Goal: Task Accomplishment & Management: Complete application form

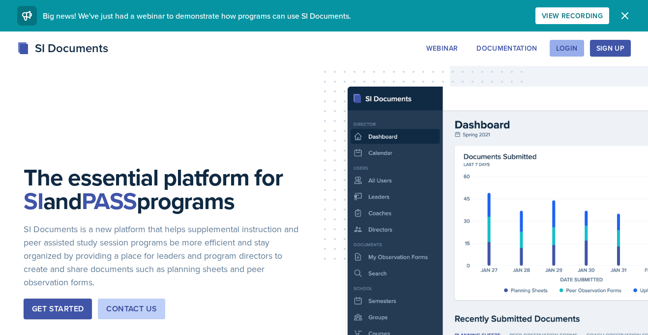
click at [570, 49] on div "Login" at bounding box center [567, 48] width 22 height 8
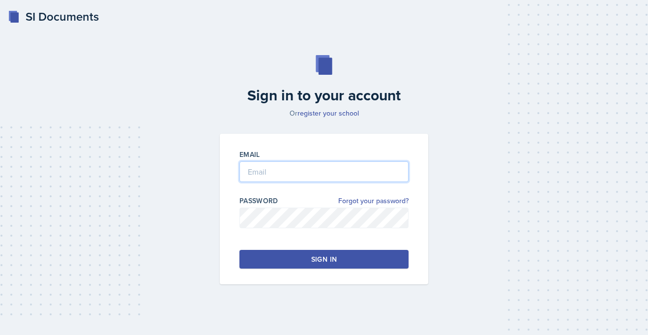
click at [297, 174] on input "email" at bounding box center [323, 171] width 169 height 21
type input "[PERSON_NAME][EMAIL_ADDRESS][PERSON_NAME][DOMAIN_NAME]"
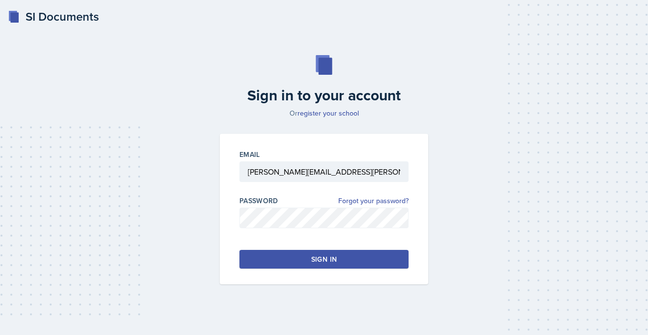
click at [281, 258] on button "Sign in" at bounding box center [323, 259] width 169 height 19
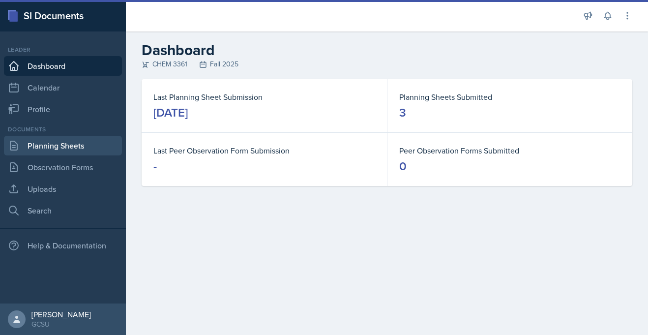
click at [67, 144] on link "Planning Sheets" at bounding box center [63, 146] width 118 height 20
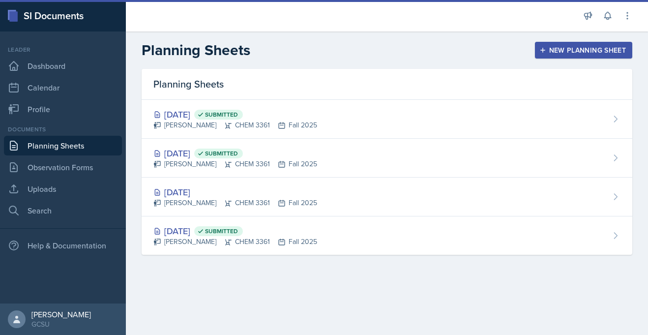
click at [579, 48] on div "New Planning Sheet" at bounding box center [583, 50] width 85 height 8
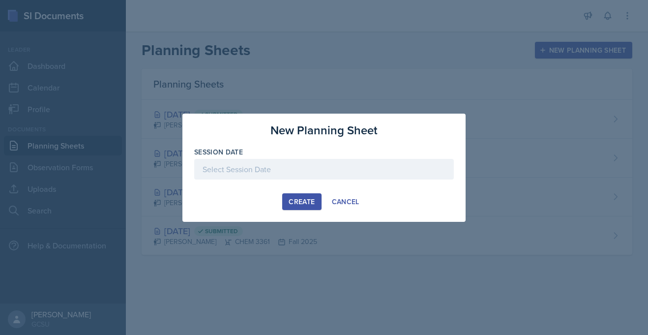
click at [260, 174] on div at bounding box center [324, 169] width 260 height 21
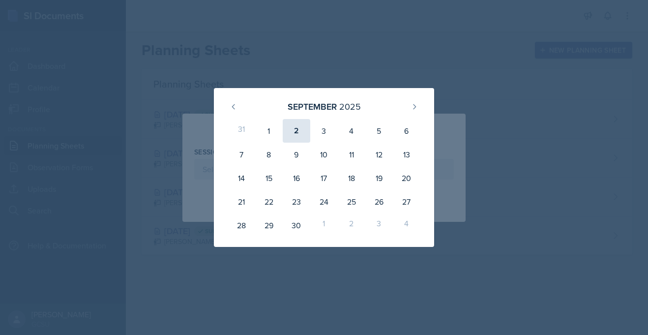
click at [295, 130] on div "2" at bounding box center [297, 131] width 28 height 24
type input "[DATE]"
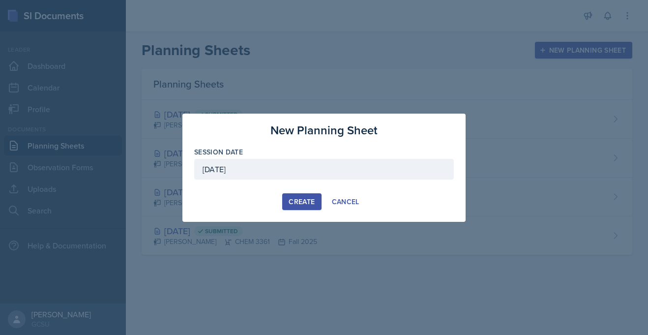
click at [301, 201] on div "Create" at bounding box center [302, 202] width 26 height 8
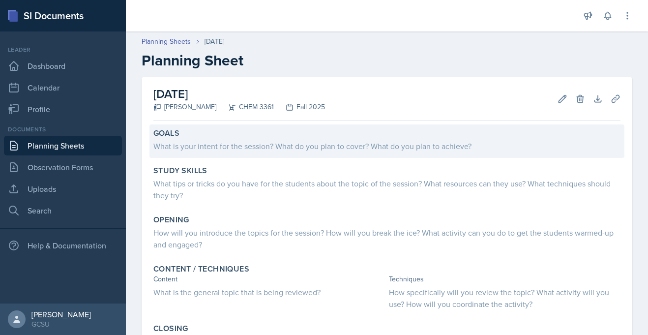
click at [275, 151] on div "What is your intent for the session? What do you plan to cover? What do you pla…" at bounding box center [386, 146] width 467 height 12
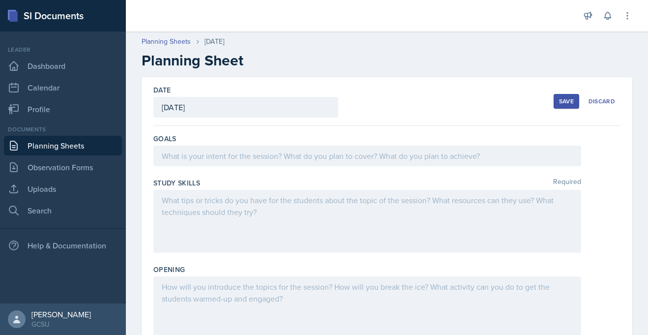
click at [225, 160] on div at bounding box center [367, 156] width 428 height 21
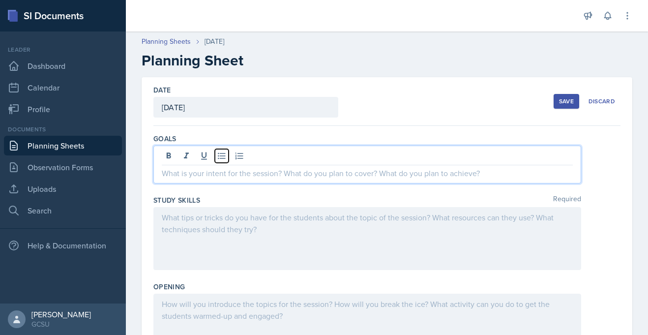
click at [225, 160] on icon at bounding box center [222, 156] width 10 height 10
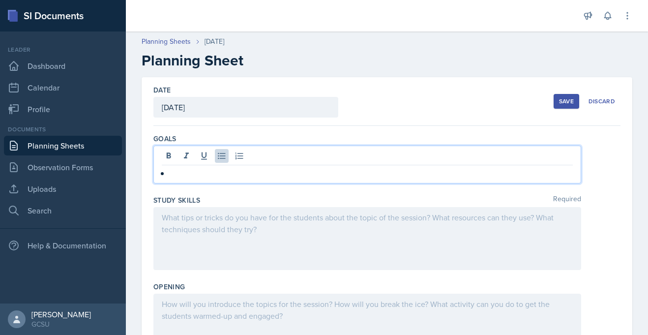
click at [194, 177] on p at bounding box center [371, 173] width 403 height 12
click at [293, 174] on p "The students have their first exam [DATE][DATE]" at bounding box center [367, 173] width 411 height 12
click at [402, 173] on p "The students have their first exam [DATE][DATE]" at bounding box center [367, 173] width 411 height 12
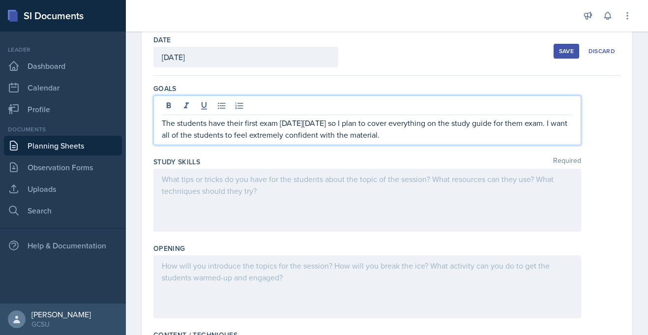
scroll to position [53, 0]
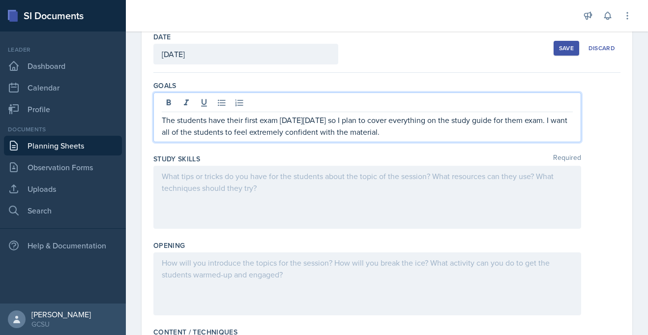
click at [192, 179] on p at bounding box center [367, 176] width 411 height 12
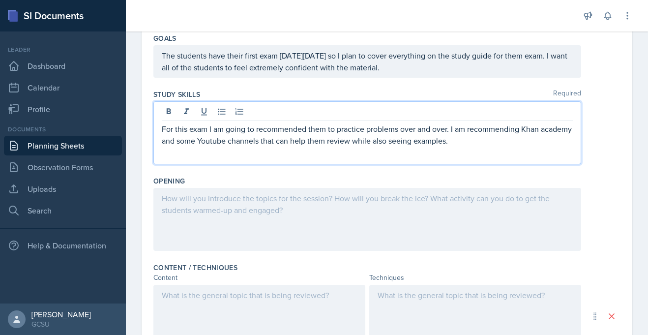
click at [219, 196] on p at bounding box center [367, 198] width 411 height 12
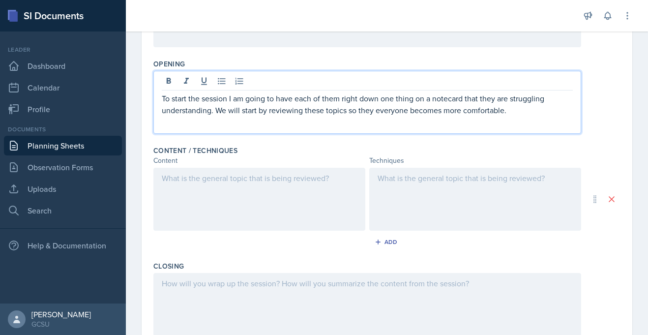
scroll to position [252, 0]
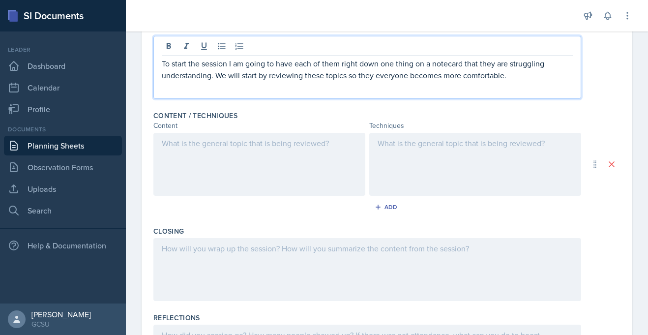
click at [378, 81] on p "To start the session I am going to have each of them right down one thing on a …" at bounding box center [367, 70] width 411 height 24
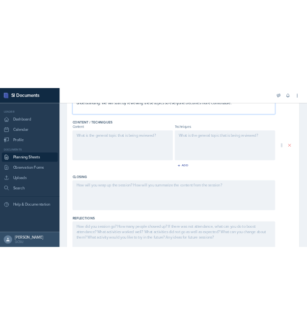
scroll to position [297, 0]
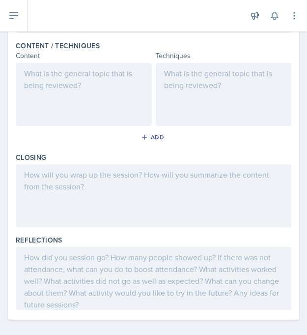
click at [119, 85] on div at bounding box center [84, 94] width 136 height 63
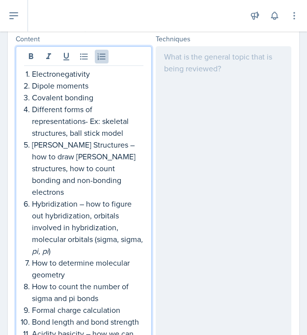
scroll to position [280, 0]
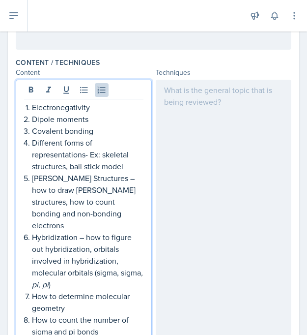
click at [213, 112] on div at bounding box center [224, 299] width 136 height 439
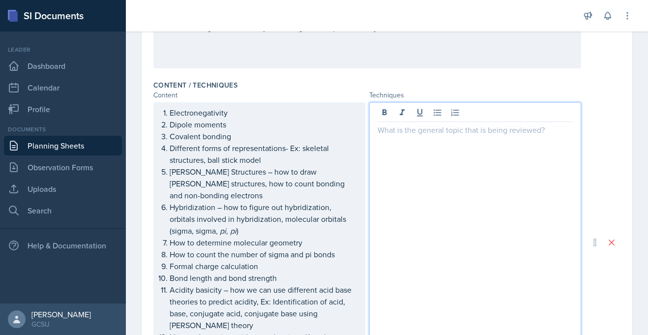
scroll to position [278, 0]
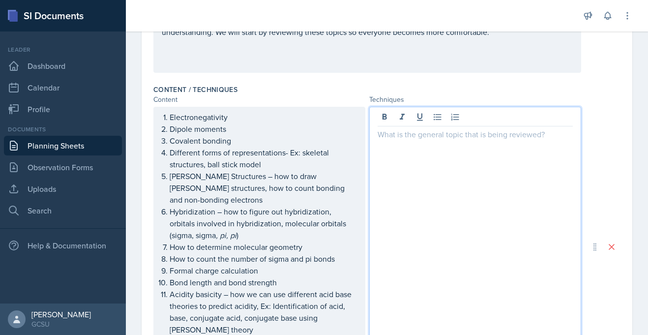
click at [415, 136] on p at bounding box center [475, 134] width 195 height 12
click at [378, 138] on p "To review these topics" at bounding box center [475, 134] width 195 height 12
click at [382, 135] on p at bounding box center [475, 134] width 195 height 12
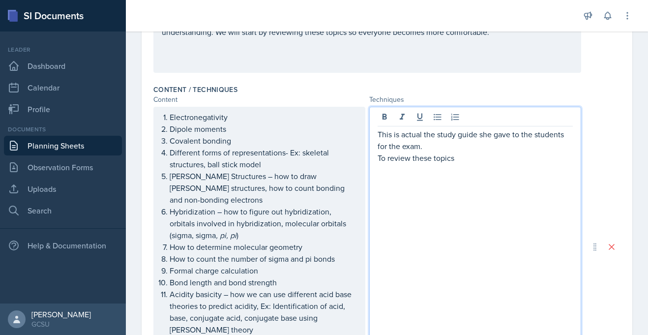
click at [415, 135] on p "This is actual the study guide she gave to the students for the exam." at bounding box center [475, 140] width 195 height 24
click at [468, 162] on p "To review these topics" at bounding box center [475, 158] width 195 height 12
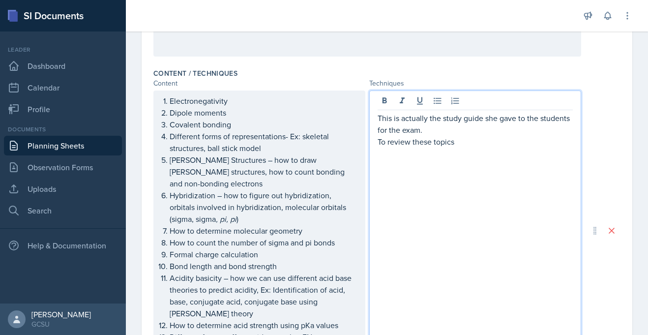
scroll to position [302, 0]
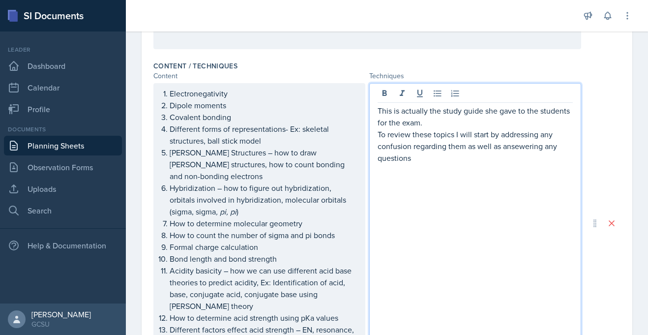
click at [520, 149] on p "To review these topics I will start by addressing any confusion regarding them …" at bounding box center [475, 145] width 195 height 35
click at [430, 159] on p "To review these topics I will start by addressing any confusion regarding them …" at bounding box center [475, 145] width 195 height 35
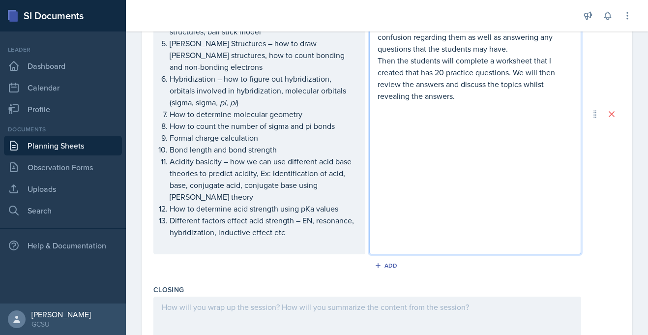
scroll to position [538, 0]
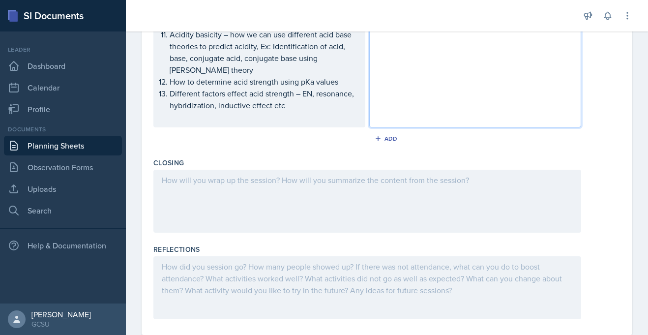
click at [255, 170] on div at bounding box center [367, 201] width 428 height 63
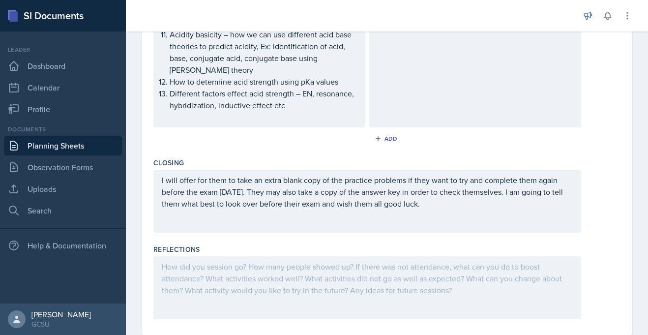
scroll to position [0, 0]
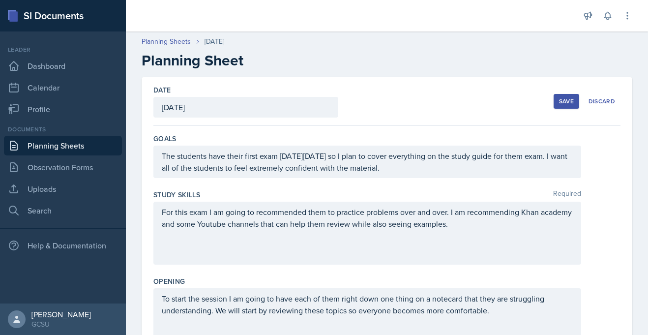
click at [561, 97] on div "Save" at bounding box center [566, 101] width 15 height 8
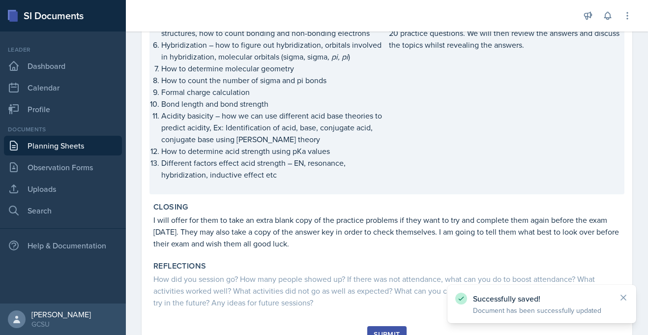
scroll to position [379, 0]
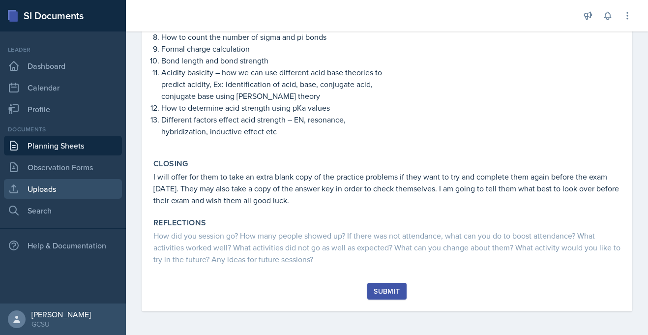
click at [41, 189] on link "Uploads" at bounding box center [63, 189] width 118 height 20
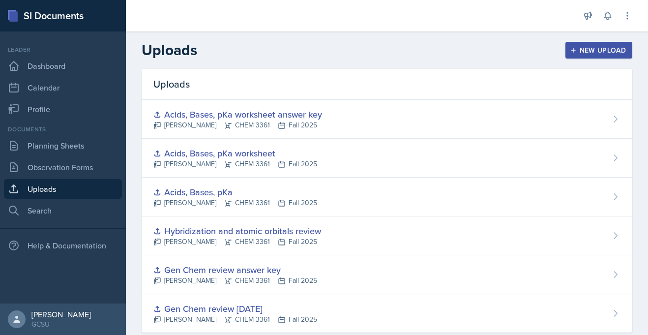
click at [599, 47] on div "New Upload" at bounding box center [599, 50] width 55 height 8
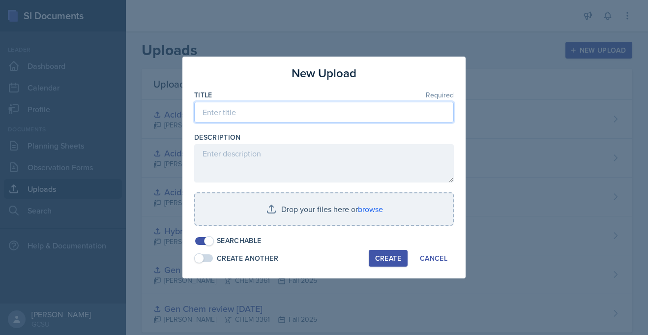
click at [306, 106] on input at bounding box center [324, 112] width 260 height 21
type input "Exam #1 review (chapter 1 and 2)"
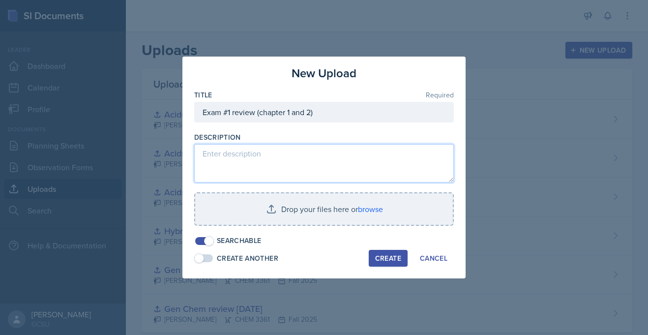
click at [289, 155] on textarea at bounding box center [324, 163] width 260 height 38
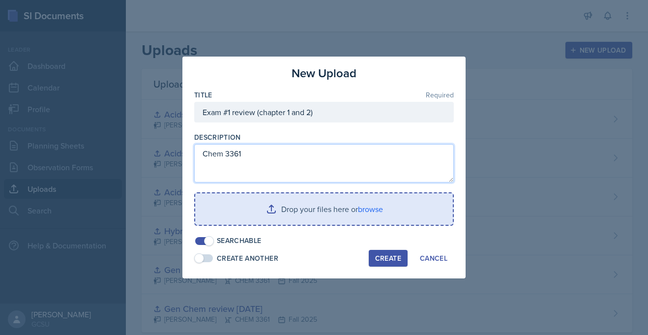
type textarea "Chem 3361"
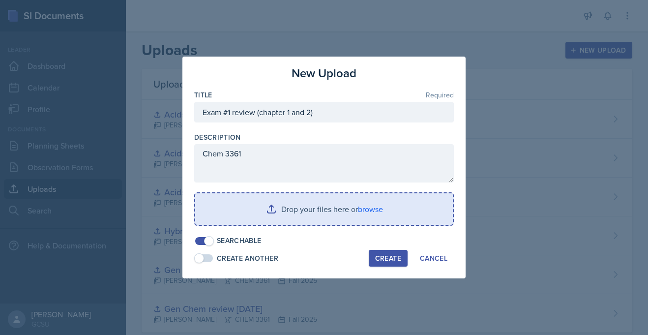
click at [326, 208] on input "file" at bounding box center [324, 208] width 258 height 31
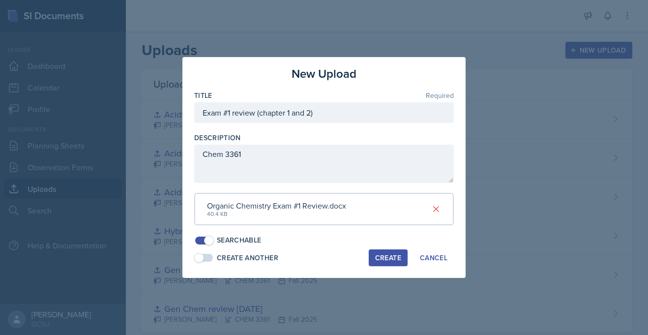
click at [391, 258] on div "Create" at bounding box center [388, 258] width 26 height 8
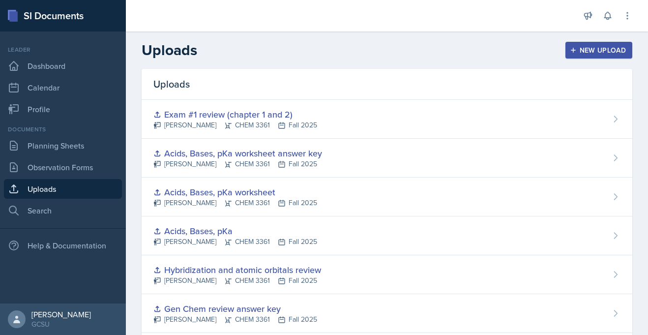
click at [601, 44] on button "New Upload" at bounding box center [599, 50] width 67 height 17
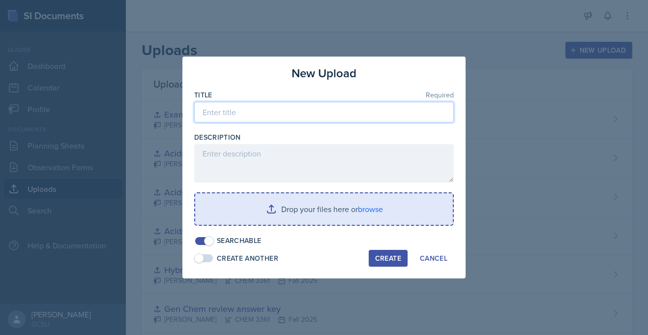
click at [265, 113] on input at bounding box center [324, 112] width 260 height 21
type input "Exam #1 review answer key"
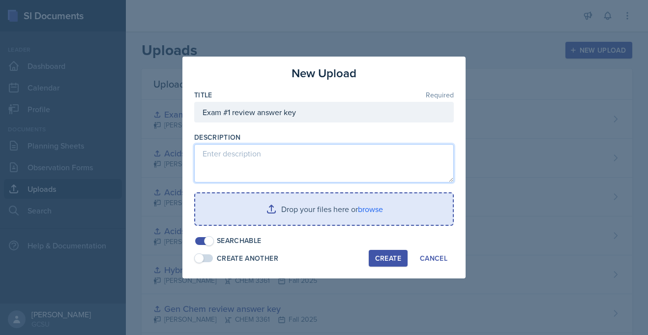
click at [230, 161] on textarea at bounding box center [324, 163] width 260 height 38
type textarea "Chem 3361"
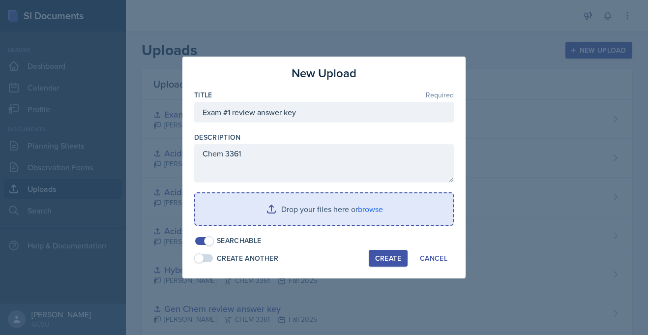
click at [297, 203] on input "file" at bounding box center [324, 208] width 258 height 31
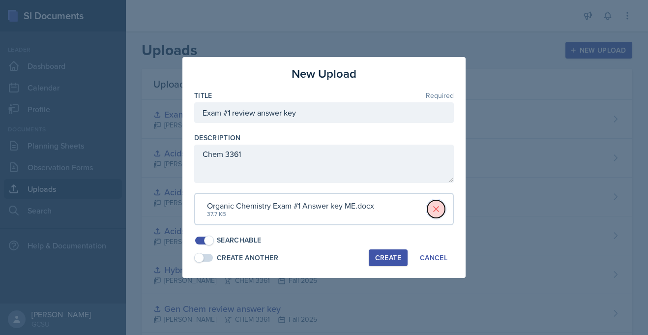
click at [437, 211] on icon at bounding box center [436, 209] width 10 height 10
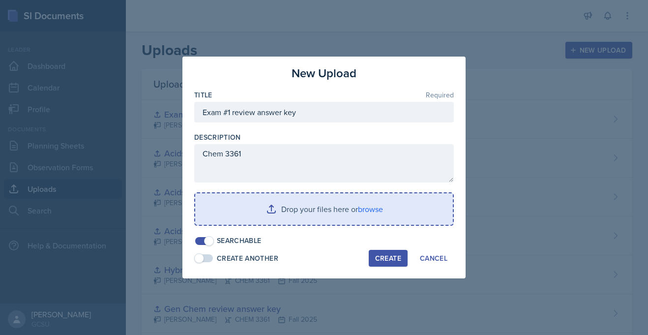
click at [316, 210] on input "file" at bounding box center [324, 208] width 258 height 31
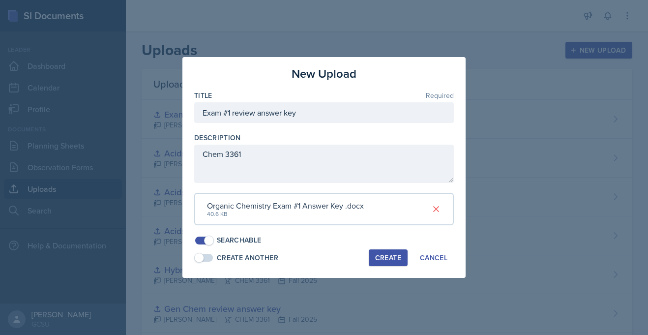
click at [379, 256] on div "Create" at bounding box center [388, 258] width 26 height 8
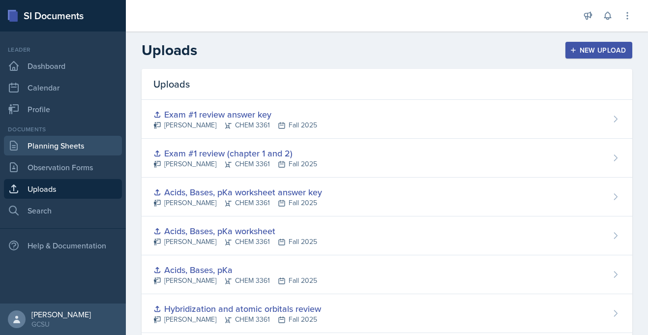
click at [54, 146] on link "Planning Sheets" at bounding box center [63, 146] width 118 height 20
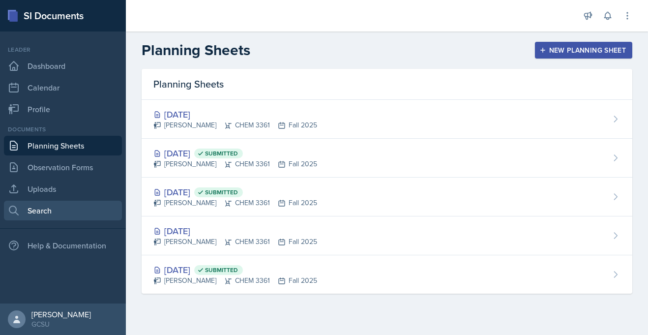
click at [47, 209] on link "Search" at bounding box center [63, 211] width 118 height 20
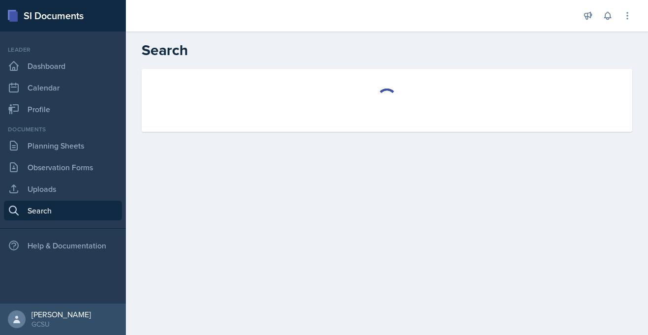
select select "all"
select select "1"
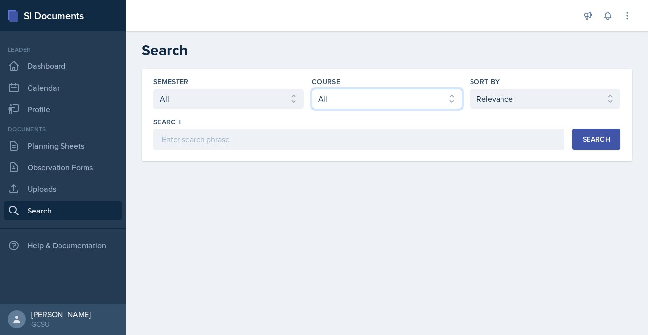
click at [419, 101] on select "Select course All ACCT 3101 ACCT 3102 ASTR 1000 BIOL 1100 BIOL 1107 BIOL 1108 B…" at bounding box center [387, 99] width 150 height 21
select select "b8b24a39-b8b2-4597-9e8c-92b6b9994cd0"
click at [312, 89] on select "Select course All ACCT 3101 ACCT 3102 ASTR 1000 BIOL 1100 BIOL 1107 BIOL 1108 B…" at bounding box center [387, 99] width 150 height 21
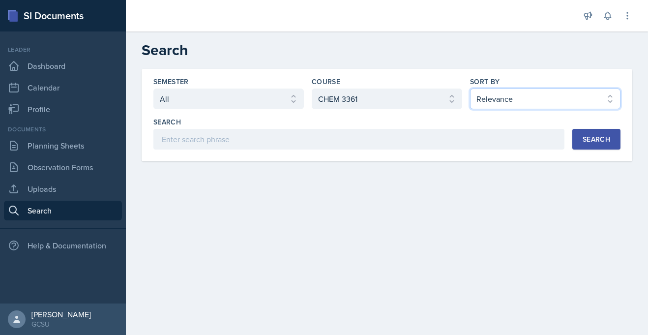
click at [564, 97] on select "Select sort by Relevance Document Date (Asc) Document Date (Desc)" at bounding box center [545, 99] width 150 height 21
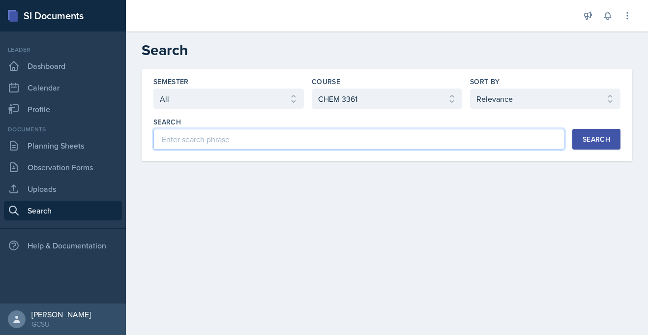
click at [410, 146] on input at bounding box center [358, 139] width 411 height 21
click at [381, 142] on input at bounding box center [358, 139] width 411 height 21
type input "Exam #1"
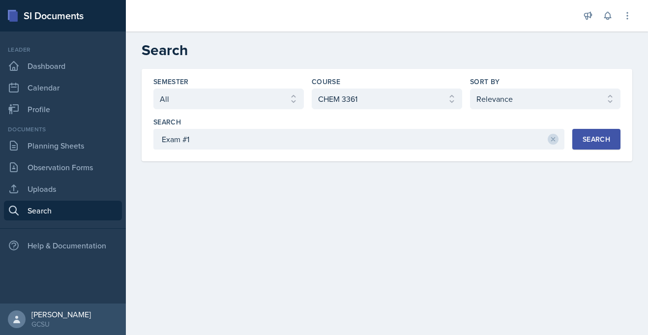
click at [588, 135] on div "Search" at bounding box center [597, 139] width 28 height 8
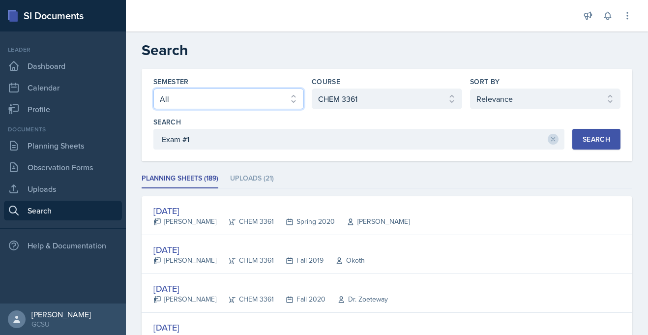
click at [299, 98] on select "Select semester All Fall 2025 Spring 2025 Fall 2024 Spring 2024 Fall 2023 Sprin…" at bounding box center [228, 99] width 150 height 21
select select "838c426c-7ba8-4b05-94c8-22f19dd4c5cc"
click at [153, 89] on select "Select semester All Fall 2025 Spring 2025 Fall 2024 Spring 2024 Fall 2023 Sprin…" at bounding box center [228, 99] width 150 height 21
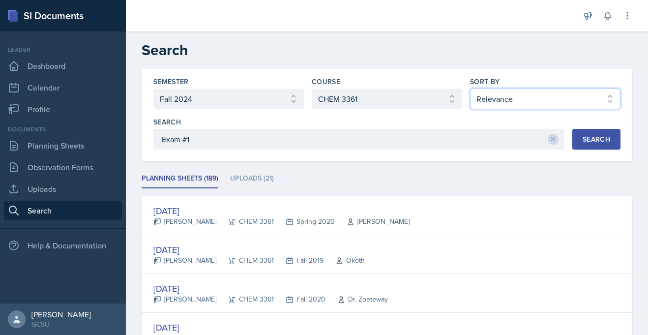
click at [546, 89] on select "Select sort by Relevance Document Date (Asc) Document Date (Desc)" at bounding box center [545, 99] width 150 height 21
select select "2"
click at [470, 89] on select "Select sort by Relevance Document Date (Asc) Document Date (Desc)" at bounding box center [545, 99] width 150 height 21
click at [588, 138] on div "Search" at bounding box center [597, 139] width 28 height 8
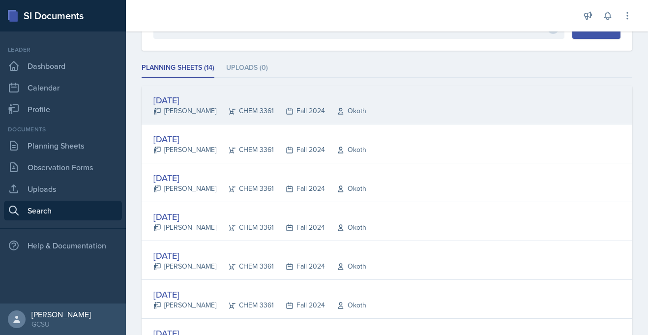
scroll to position [112, 0]
click at [313, 114] on div "Fall 2024" at bounding box center [299, 110] width 51 height 10
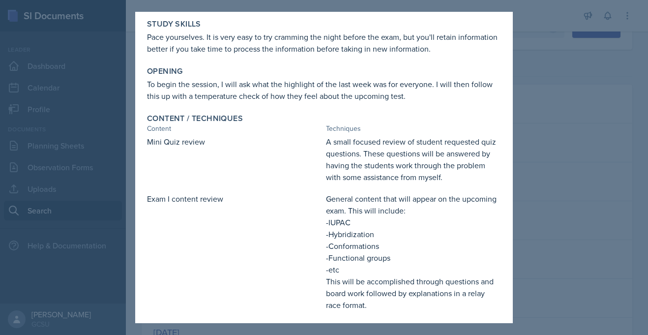
scroll to position [79, 0]
click at [286, 120] on div "Content / Techniques" at bounding box center [324, 119] width 354 height 10
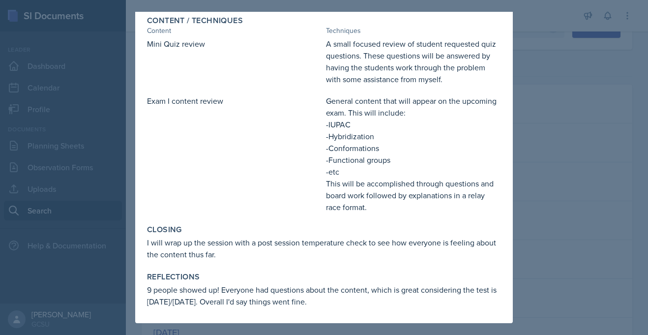
scroll to position [0, 0]
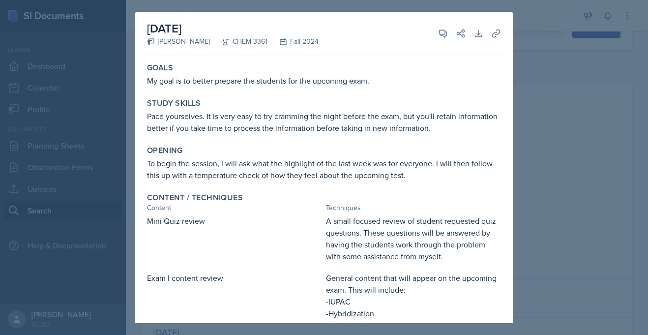
click at [290, 4] on div at bounding box center [324, 167] width 648 height 335
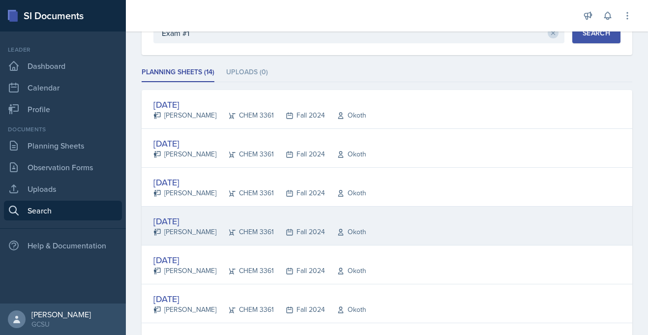
scroll to position [106, 0]
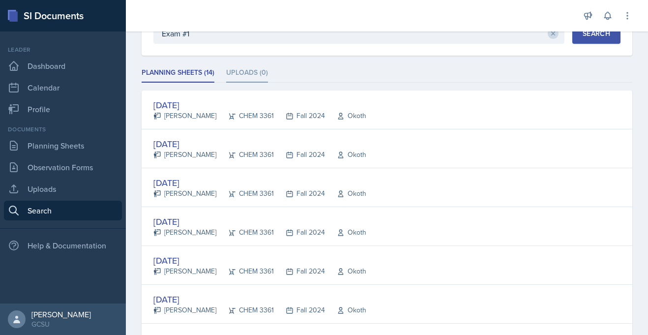
click at [252, 75] on li "Uploads (0)" at bounding box center [247, 72] width 42 height 19
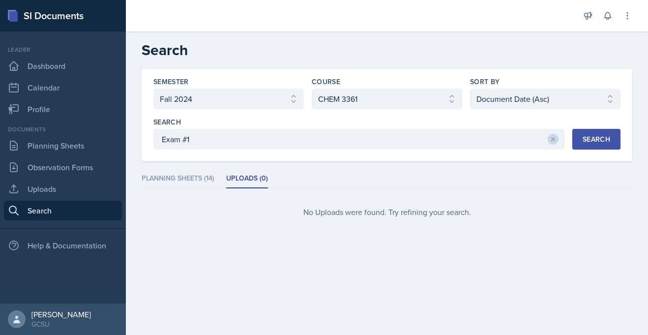
scroll to position [0, 0]
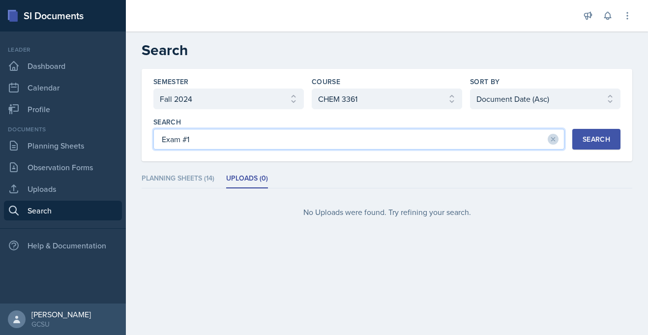
click at [196, 144] on input "Exam #1" at bounding box center [358, 139] width 411 height 21
type input "E"
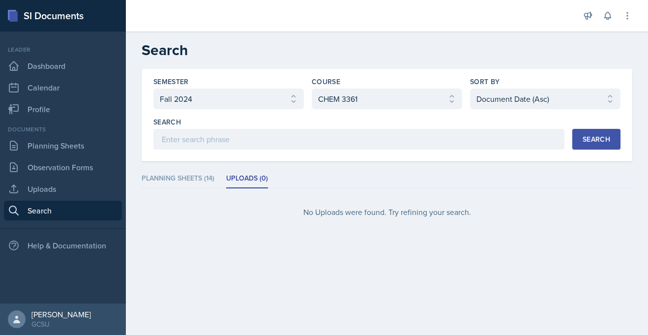
click at [583, 142] on div "Search" at bounding box center [597, 139] width 28 height 8
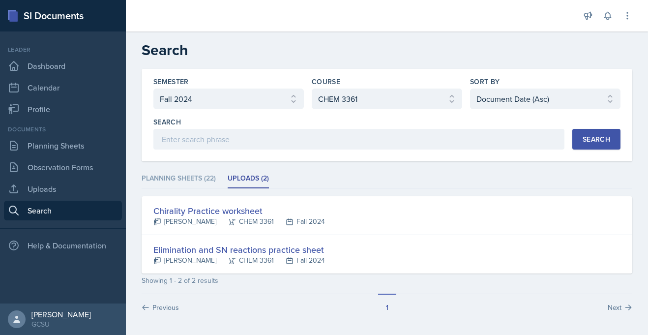
scroll to position [1, 0]
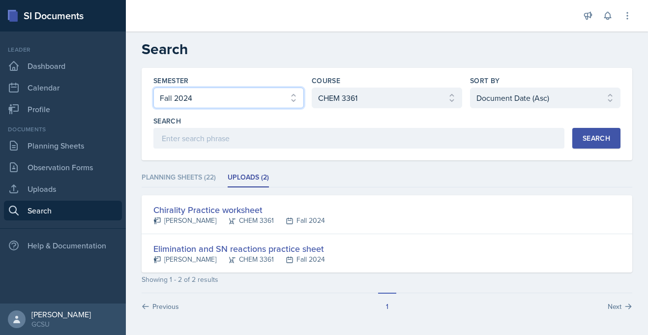
click at [269, 99] on select "Select semester All Fall 2025 Spring 2025 Fall 2024 Spring 2024 Fall 2023 Sprin…" at bounding box center [228, 98] width 150 height 21
select select "all"
click at [153, 88] on select "Select semester All Fall 2025 Spring 2025 Fall 2024 Spring 2024 Fall 2023 Sprin…" at bounding box center [228, 98] width 150 height 21
click at [598, 134] on div "Search" at bounding box center [597, 138] width 28 height 8
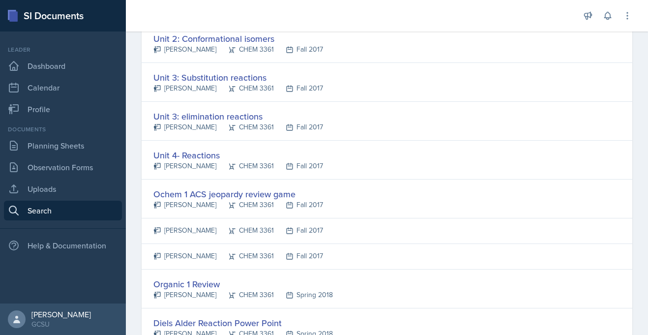
scroll to position [0, 0]
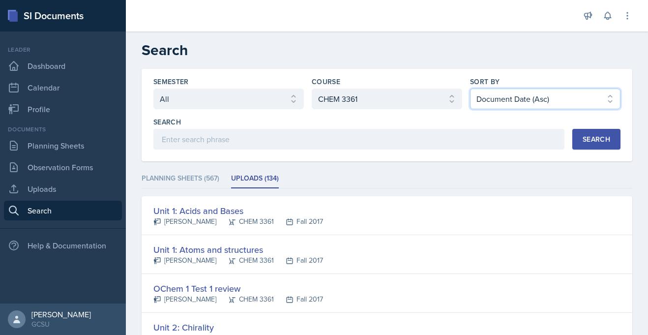
click at [583, 102] on select "Select sort by Relevance Document Date (Asc) Document Date (Desc)" at bounding box center [545, 99] width 150 height 21
select select "3"
click at [470, 89] on select "Select sort by Relevance Document Date (Asc) Document Date (Desc)" at bounding box center [545, 99] width 150 height 21
click at [576, 143] on button "Search" at bounding box center [596, 139] width 48 height 21
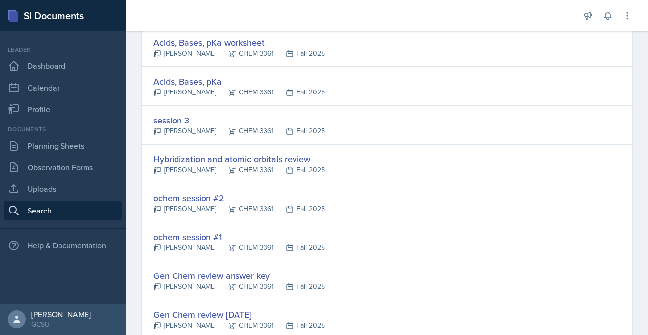
scroll to position [286, 0]
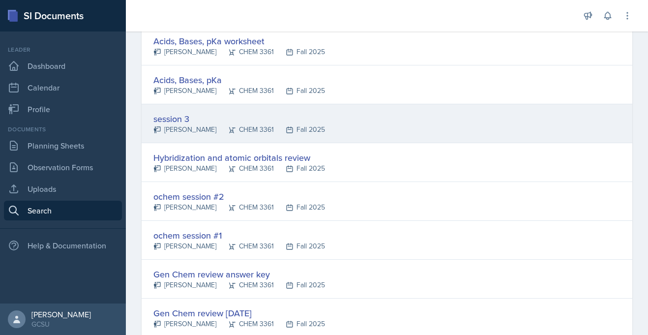
click at [209, 117] on div "session 3" at bounding box center [239, 118] width 172 height 13
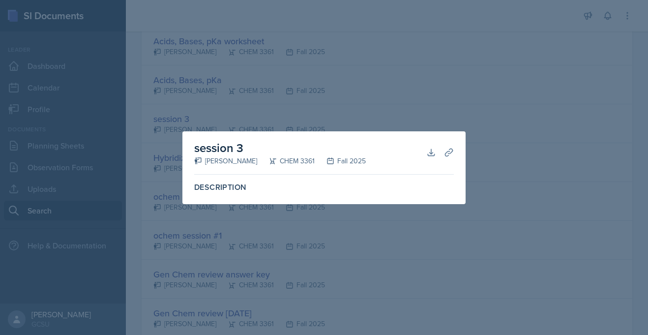
click at [220, 187] on label "Description" at bounding box center [324, 187] width 260 height 10
click at [431, 154] on icon at bounding box center [431, 153] width 10 height 10
